Goal: Task Accomplishment & Management: Manage account settings

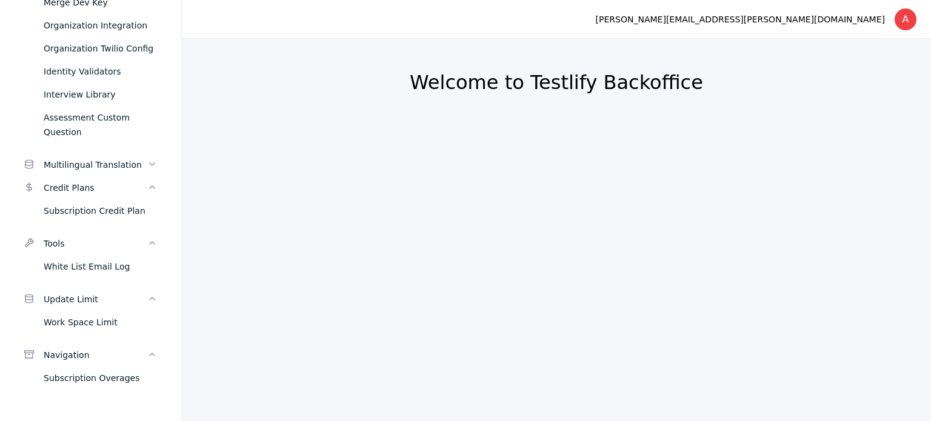
scroll to position [1265, 0]
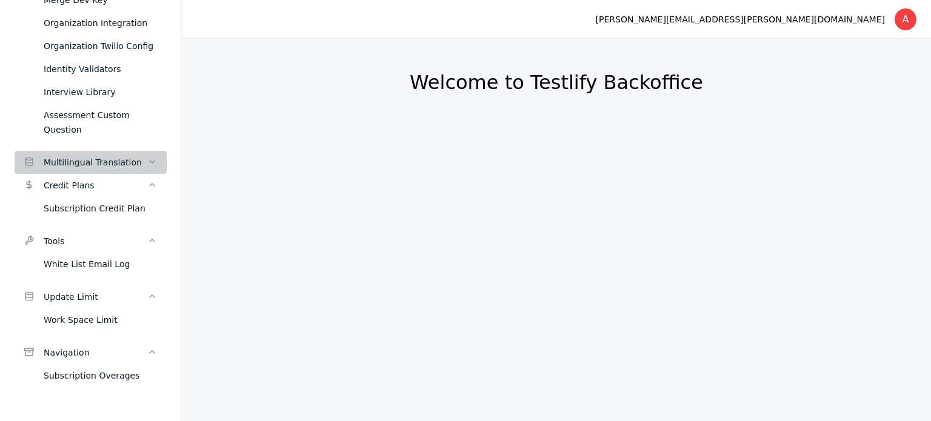
click at [95, 162] on div "Multilingual Translation" at bounding box center [96, 162] width 104 height 15
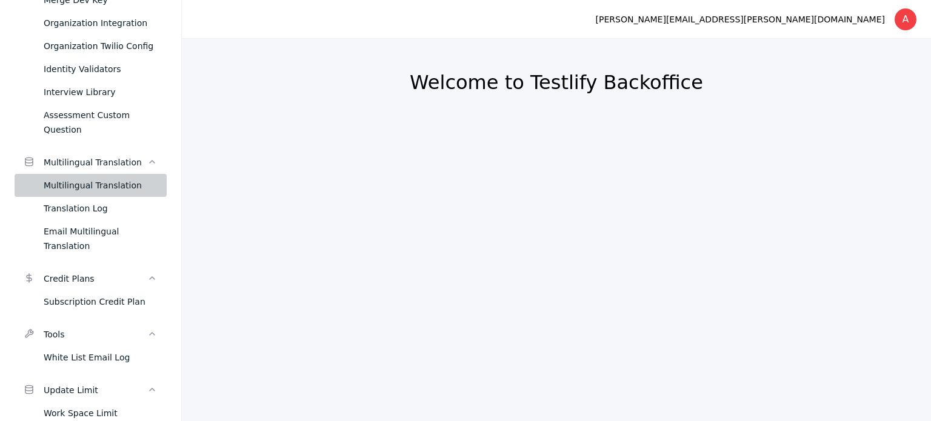
click at [91, 189] on div "Multilingual Translation" at bounding box center [100, 185] width 113 height 15
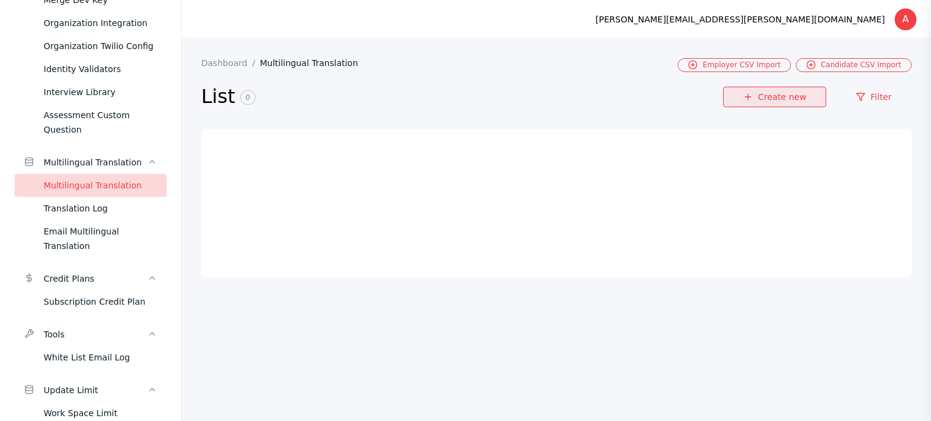
click at [751, 87] on link "Create new" at bounding box center [774, 97] width 103 height 21
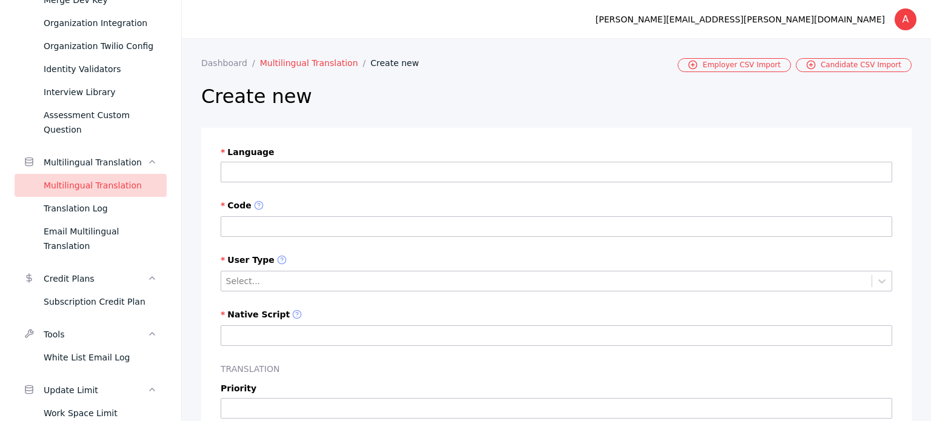
click at [317, 58] on link "Multilingual Translation" at bounding box center [315, 63] width 111 height 10
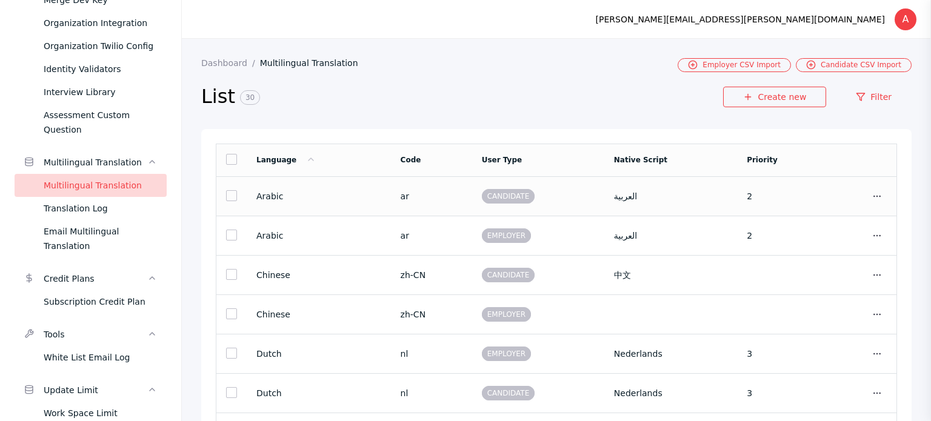
scroll to position [184, 0]
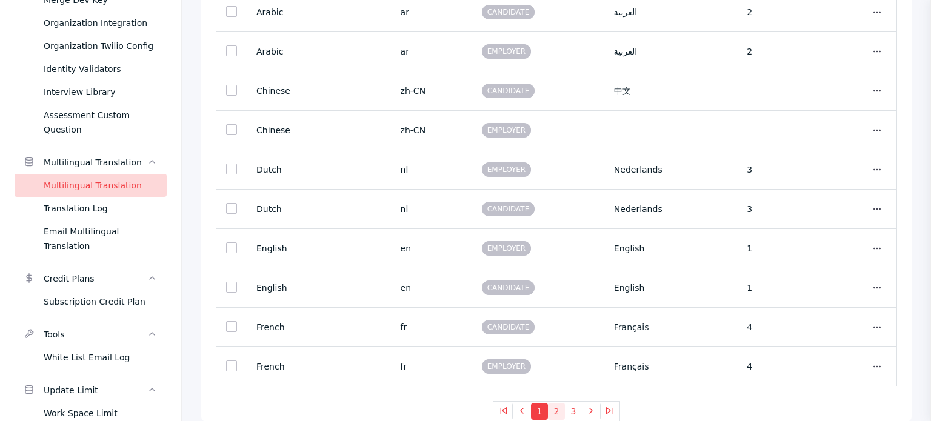
click at [549, 413] on button "2" at bounding box center [556, 411] width 17 height 17
